Goal: Information Seeking & Learning: Learn about a topic

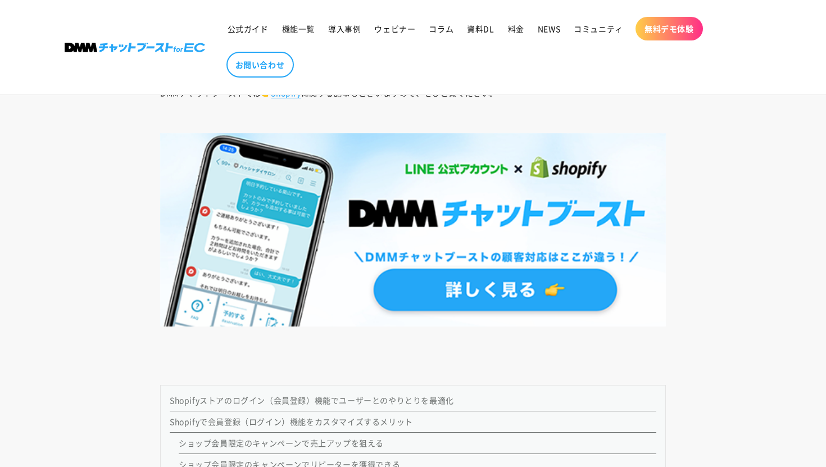
scroll to position [966, 0]
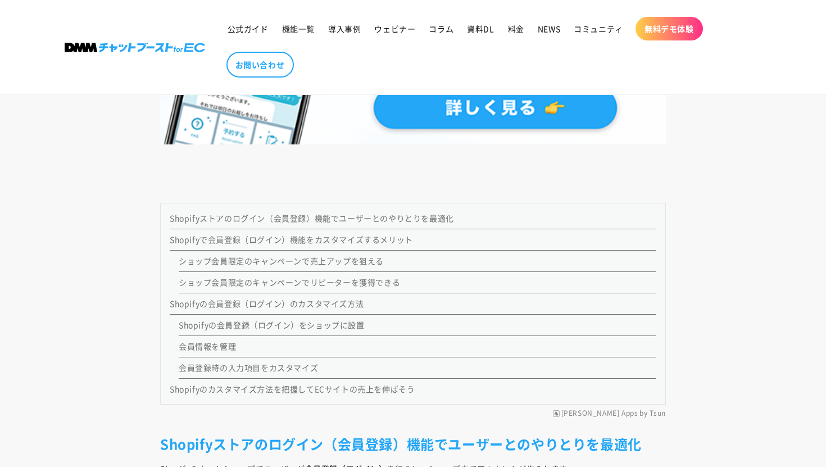
click at [317, 306] on link "Shopifyの会員登録（ログイン）のカスタマイズ方法" at bounding box center [267, 303] width 194 height 11
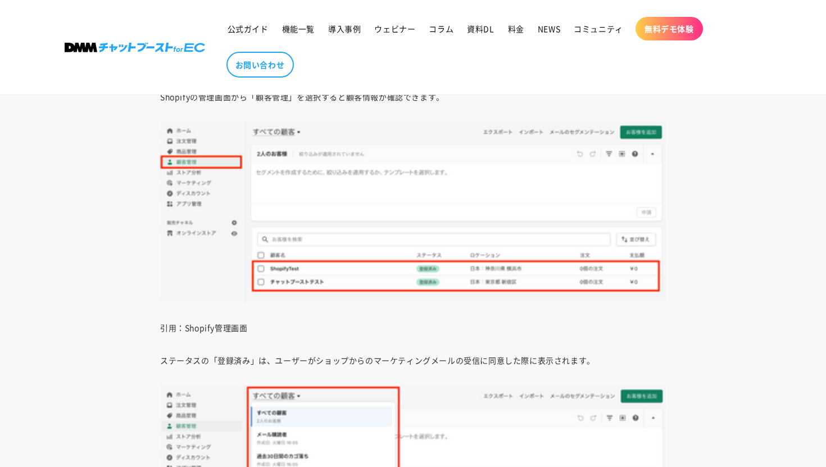
scroll to position [2874, 0]
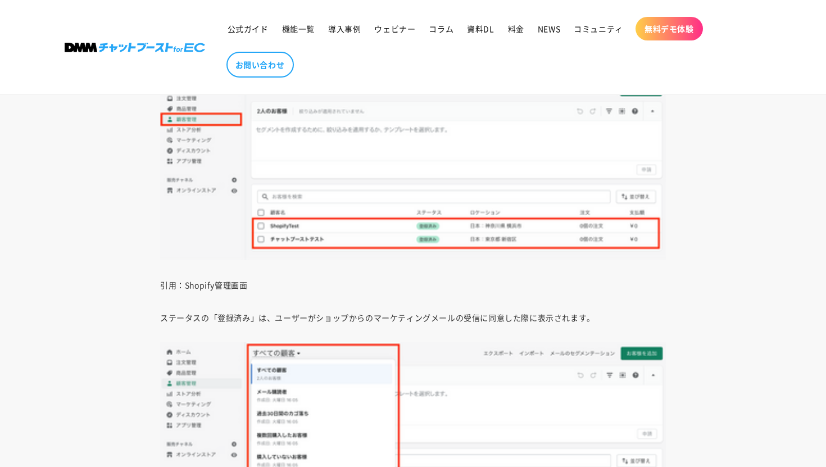
click at [373, 314] on p "ステータスの「登録済み」は、ユーザーがショップからのマーケティングメールの受信に同意した際に表示されます。" at bounding box center [413, 318] width 506 height 16
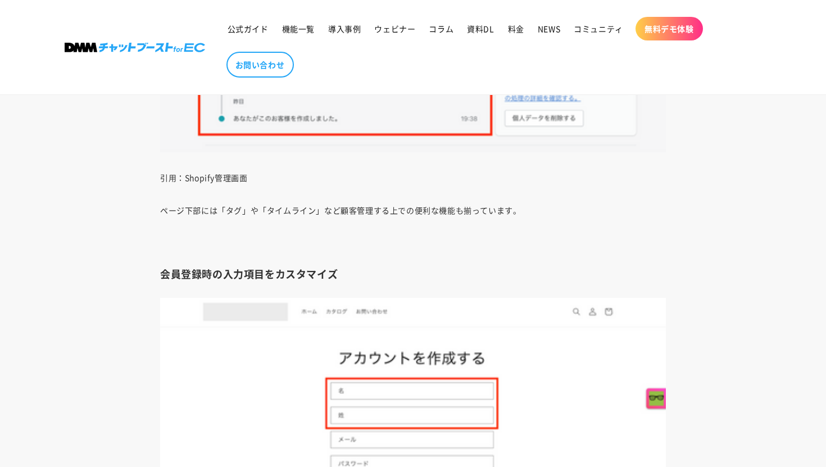
scroll to position [3906, 0]
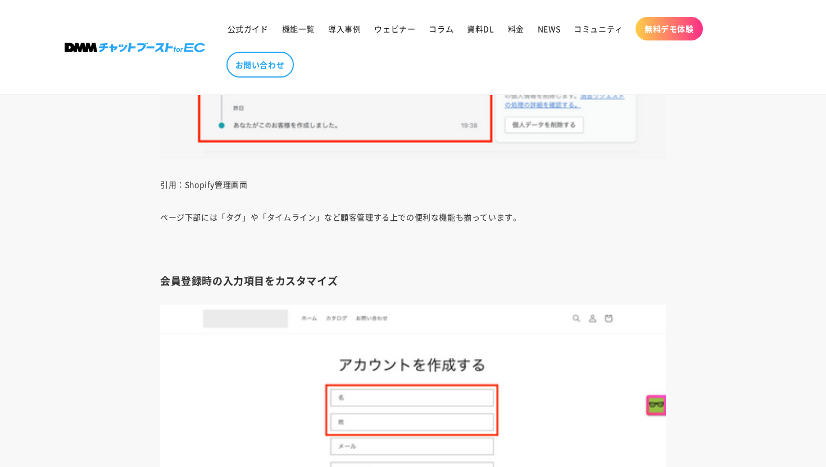
click at [374, 272] on div "「Shopifyストアのログイン機能をカスタマイズすることはできる？」 「会員登録をシンプルにして、注文処理の速度を上げられる？」 Shopifyストア運営者…" at bounding box center [413, 127] width 562 height 6647
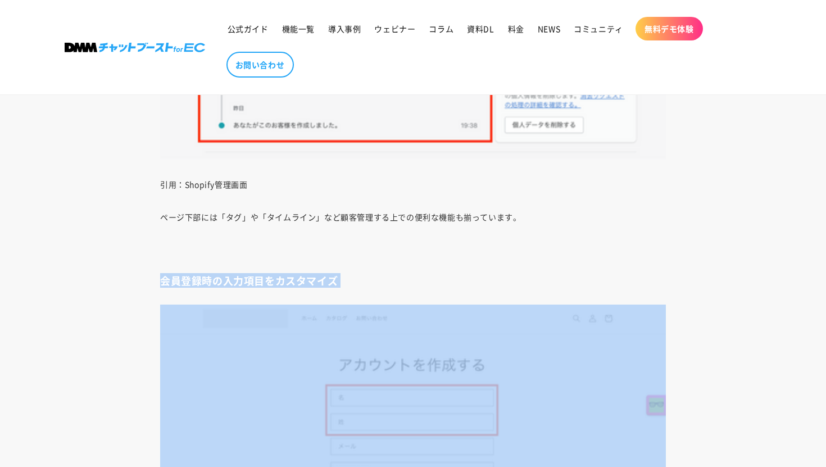
click at [374, 272] on div "「Shopifyストアのログイン機能をカスタマイズすることはできる？」 「会員登録をシンプルにして、注文処理の速度を上げられる？」 Shopifyストア運営者…" at bounding box center [413, 127] width 562 height 6647
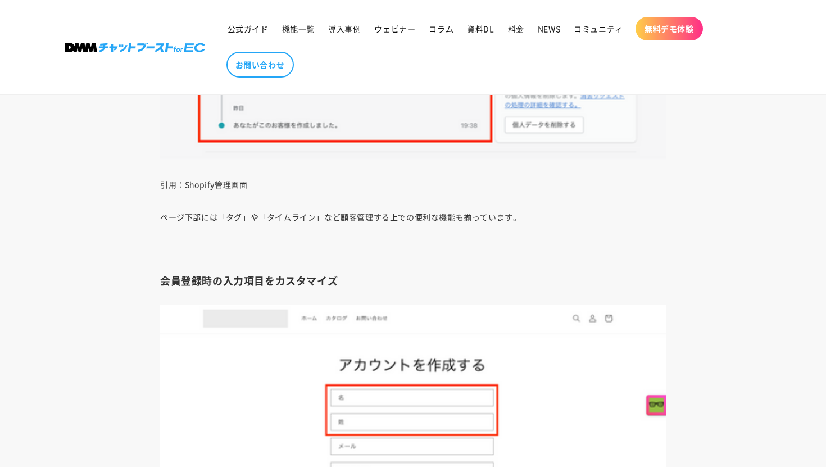
click at [374, 218] on p "ページ下部には「タグ」や「タイムライン」など顧客管理する上での便利な機能も揃っています。" at bounding box center [413, 217] width 506 height 16
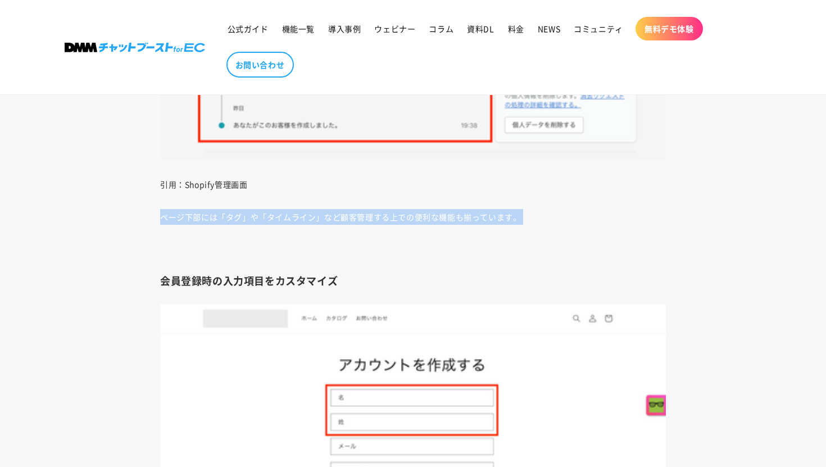
click at [374, 218] on p "ページ下部には「タグ」や「タイムライン」など顧客管理する上での便利な機能も揃っています。" at bounding box center [413, 217] width 506 height 16
click at [436, 219] on p "ページ下部には「タグ」や「タイムライン」など顧客管理する上での便利な機能も揃っています。" at bounding box center [413, 217] width 506 height 16
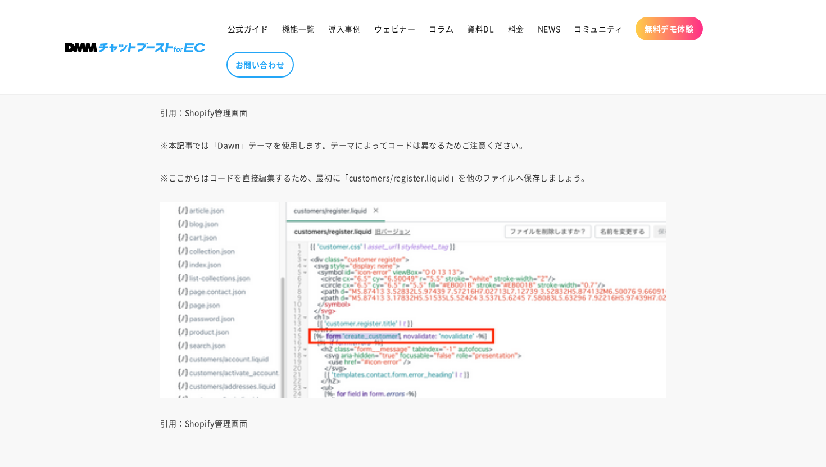
scroll to position [5149, 0]
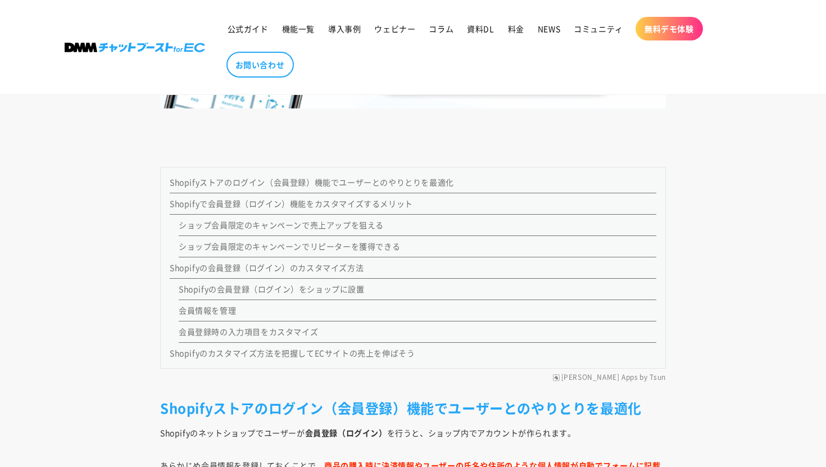
scroll to position [1008, 0]
